Goal: Task Accomplishment & Management: Use online tool/utility

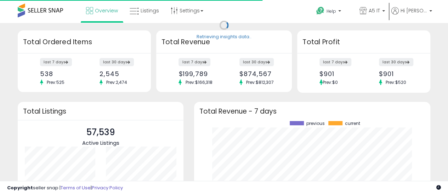
scroll to position [98, 222]
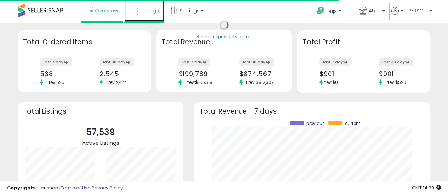
click at [127, 9] on link "Listings" at bounding box center [144, 10] width 40 height 21
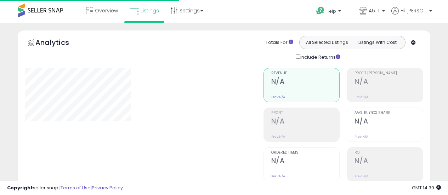
type input "*******"
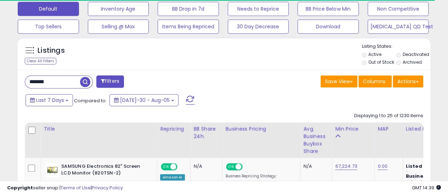
scroll to position [222, 0]
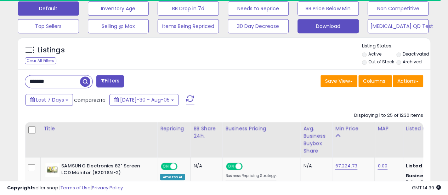
click at [149, 16] on button "Download" at bounding box center [118, 8] width 61 height 14
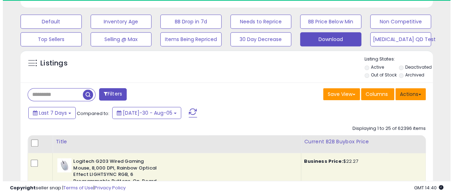
scroll to position [145, 239]
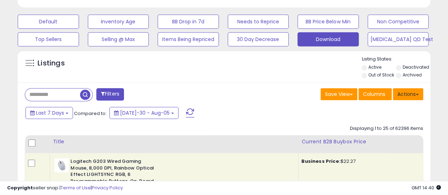
click at [401, 90] on button "Actions" at bounding box center [408, 94] width 30 height 12
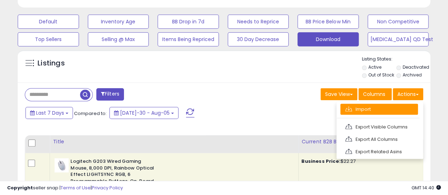
click at [382, 104] on link "Import" at bounding box center [379, 109] width 78 height 11
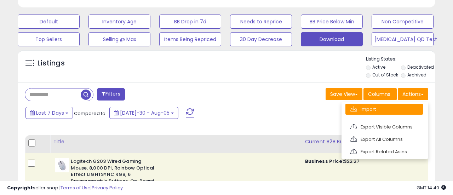
scroll to position [145, 241]
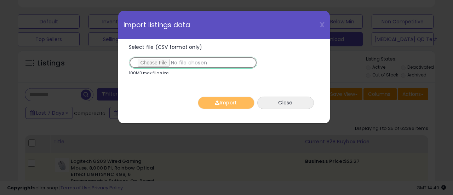
click at [150, 66] on input "Select file (CSV format only)" at bounding box center [193, 63] width 129 height 12
type input "**********"
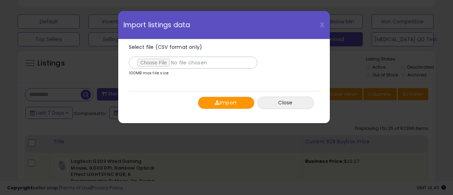
click at [218, 107] on button "Import" at bounding box center [226, 103] width 57 height 12
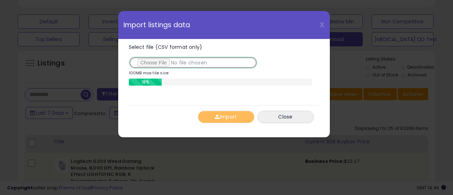
click at [194, 63] on input "Select file (CSV format only)" at bounding box center [193, 63] width 129 height 12
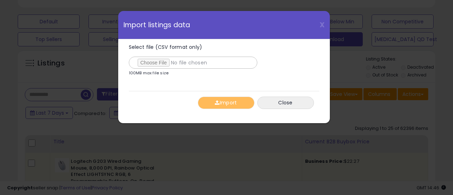
click at [235, 70] on div "Select file (CSV format only) 100MB max file size" at bounding box center [220, 62] width 183 height 34
click at [160, 64] on input "Select file (CSV format only)" at bounding box center [193, 63] width 129 height 12
type input "**********"
click at [212, 97] on button "Import" at bounding box center [226, 103] width 57 height 12
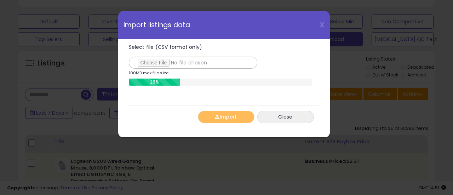
click at [263, 89] on div "Select file (CSV format only) 100MB max file size 28%" at bounding box center [224, 69] width 190 height 61
